Goal: Information Seeking & Learning: Find specific page/section

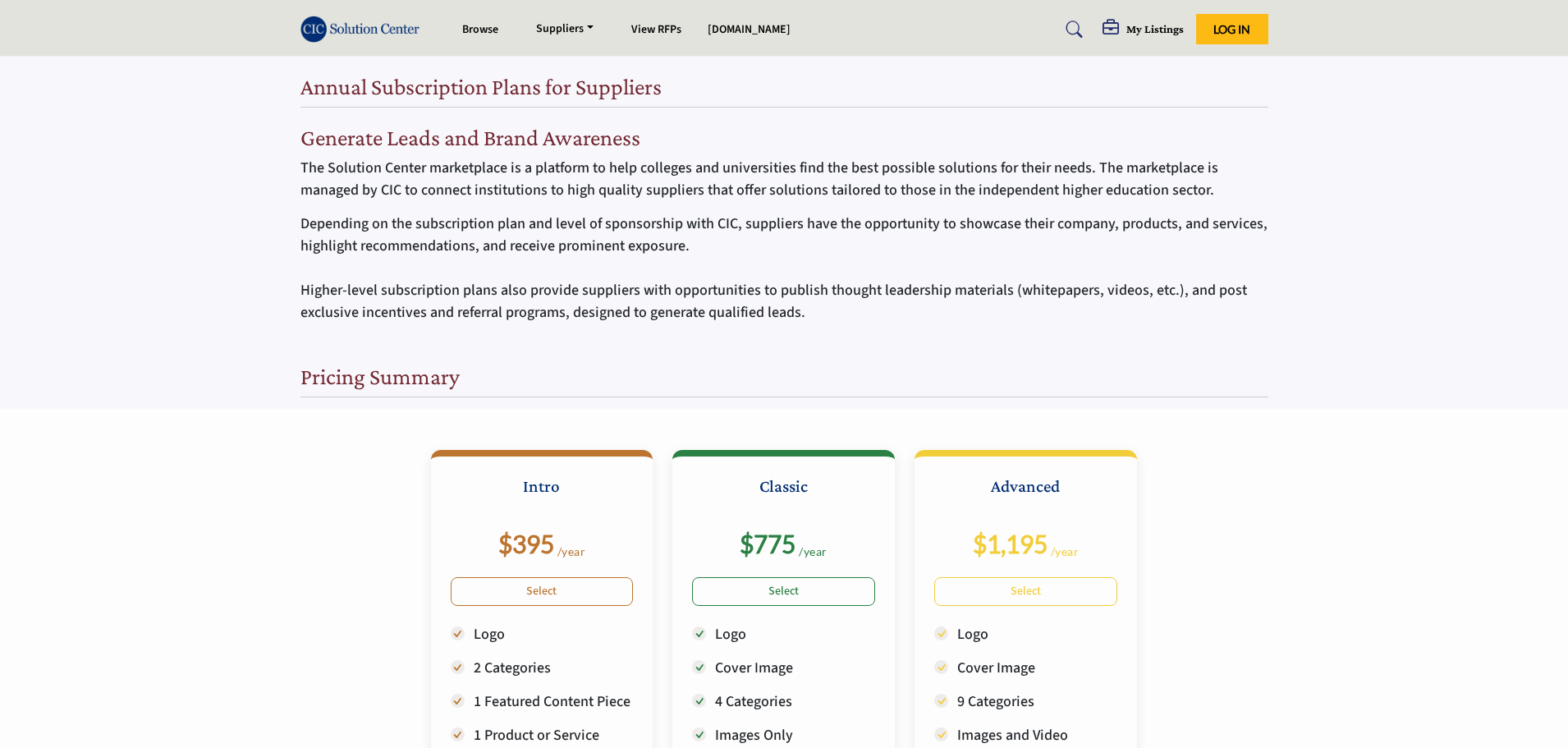
click at [373, 29] on img at bounding box center [365, 29] width 129 height 27
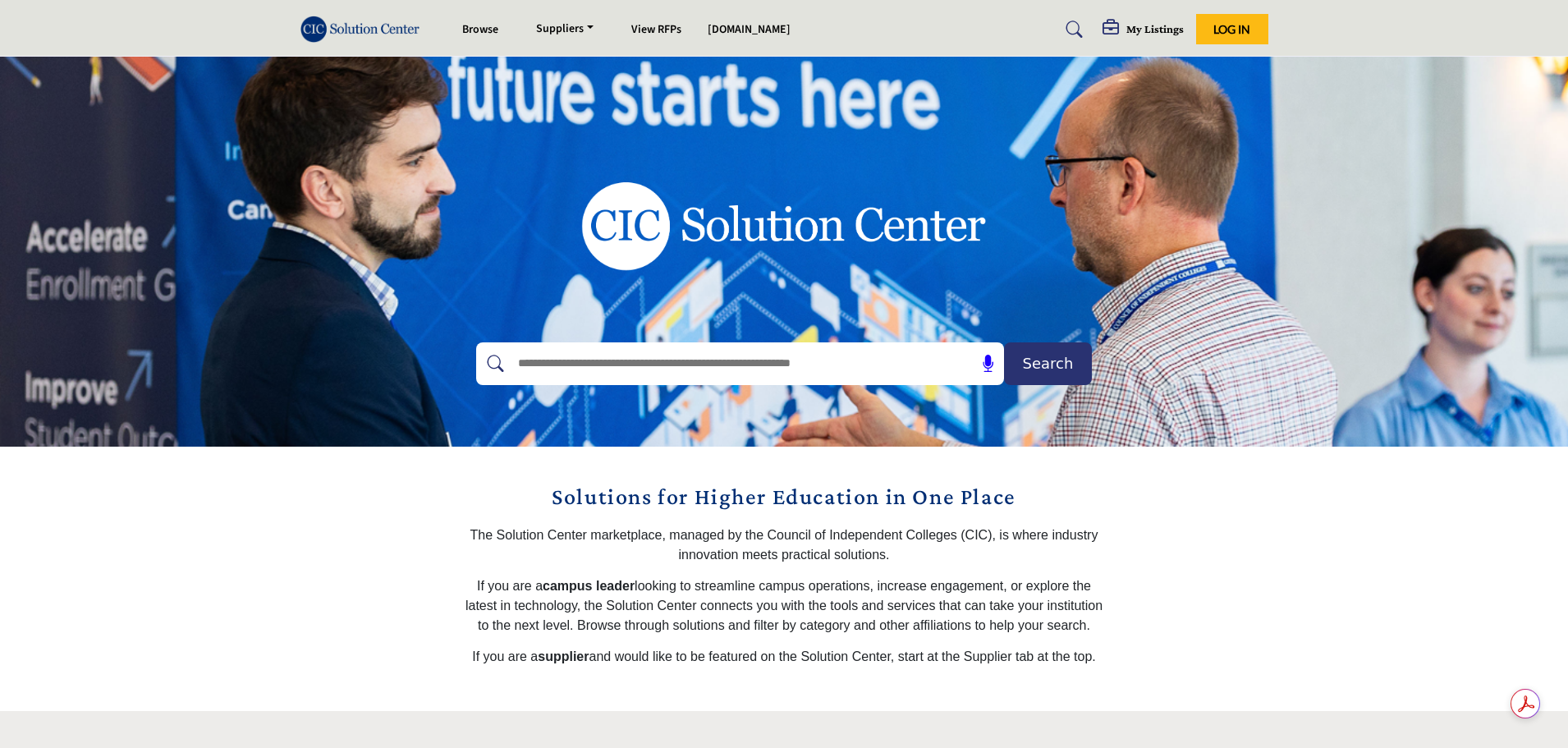
click at [878, 362] on input "text" at bounding box center [705, 364] width 391 height 25
type input "******"
click at [1004, 342] on button "Search" at bounding box center [1047, 363] width 88 height 43
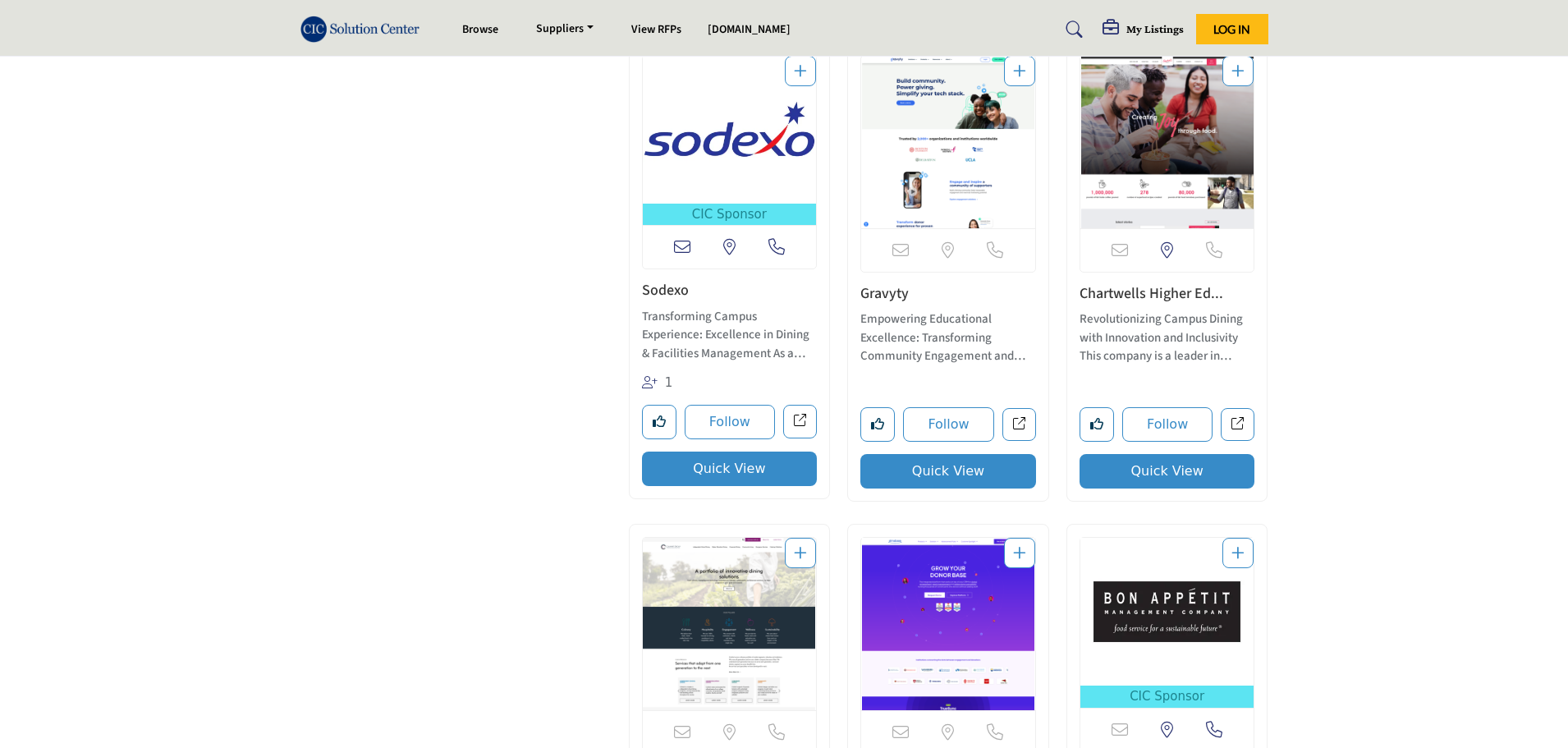
scroll to position [1807, 0]
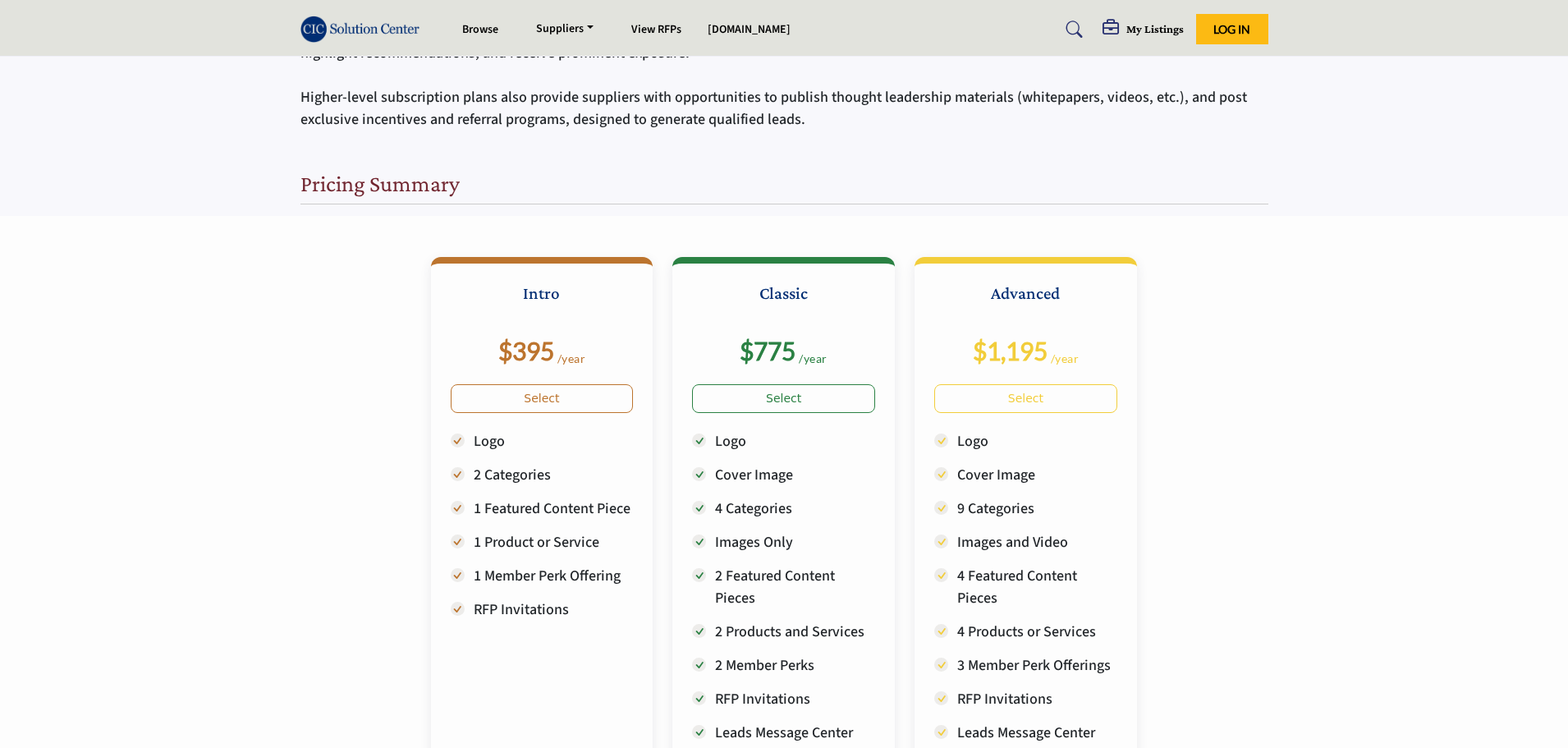
scroll to position [165, 0]
